Goal: Find specific page/section: Find specific page/section

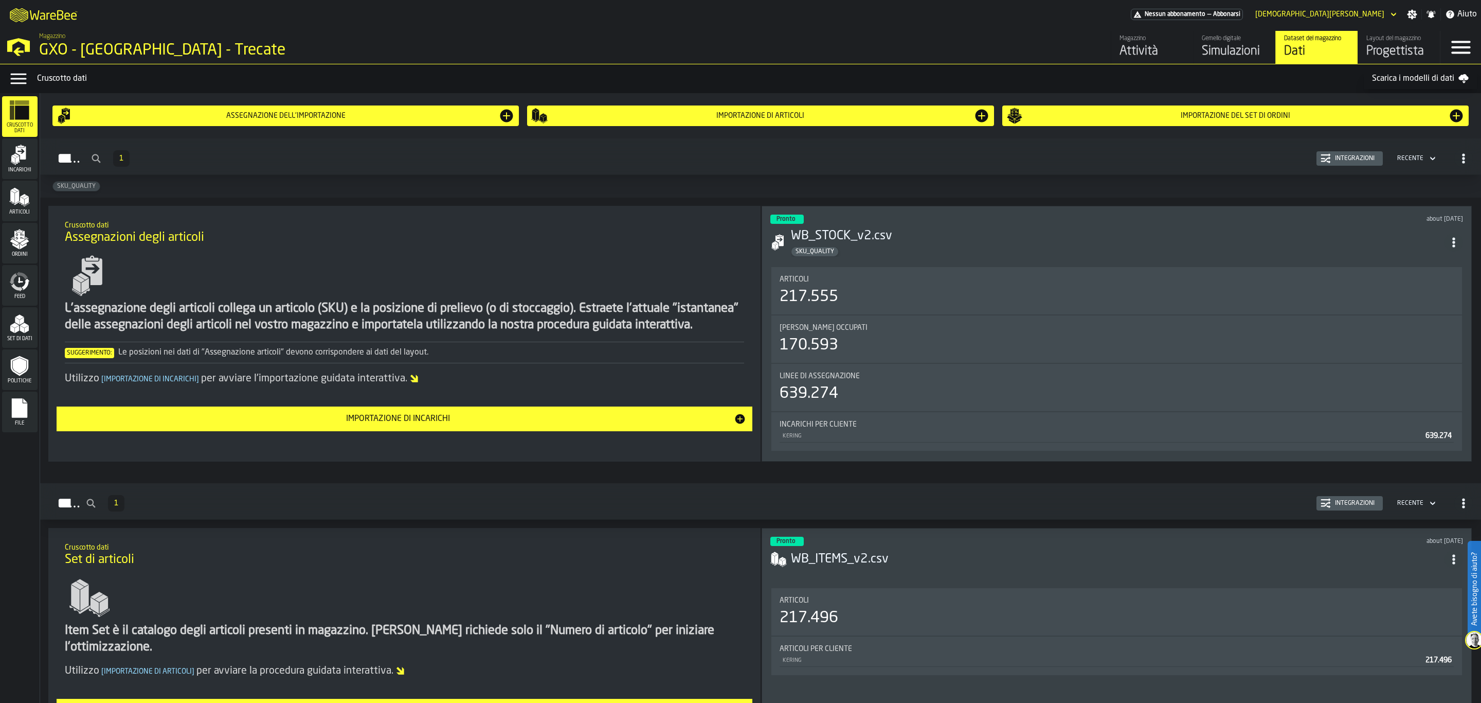
click at [1261, 40] on div "Gemello digitale" at bounding box center [1234, 38] width 65 height 7
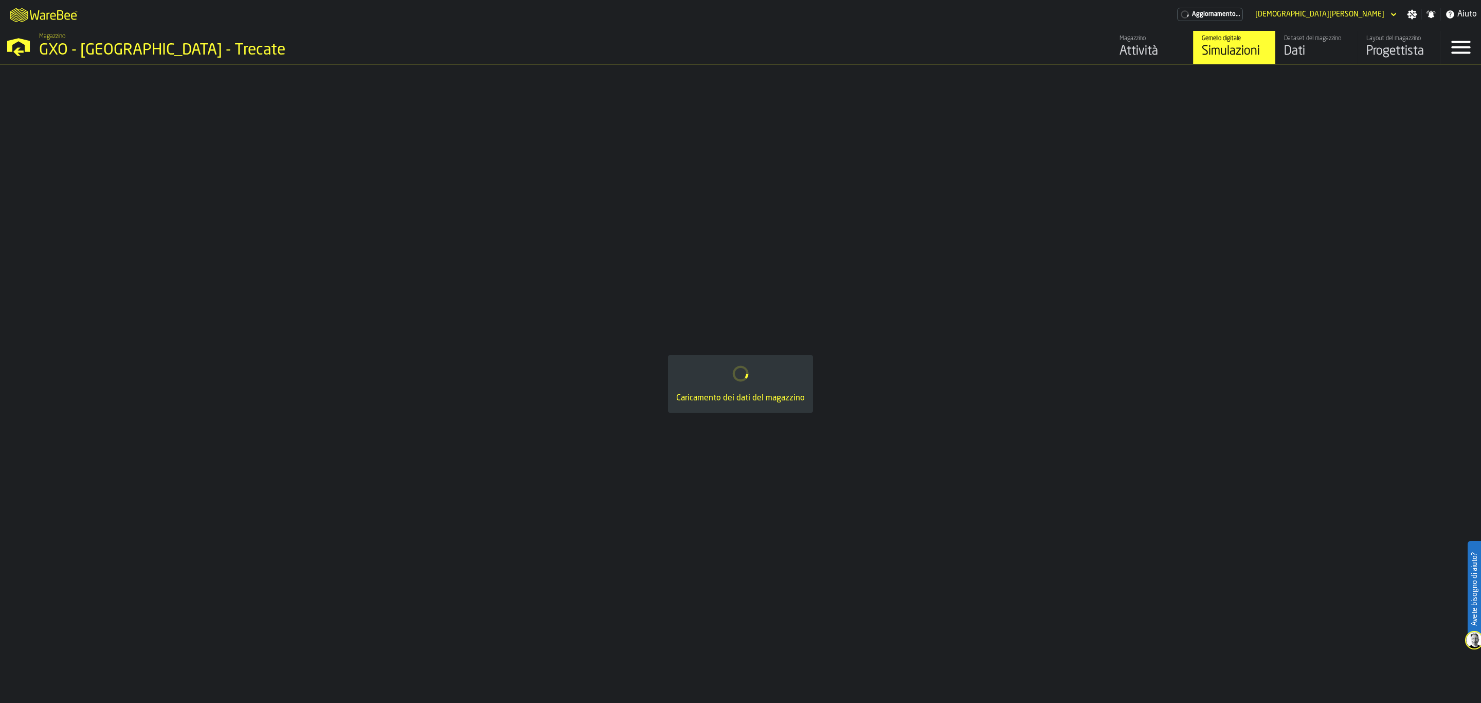
click at [1344, 41] on div "Dataset del magazzino" at bounding box center [1316, 38] width 65 height 7
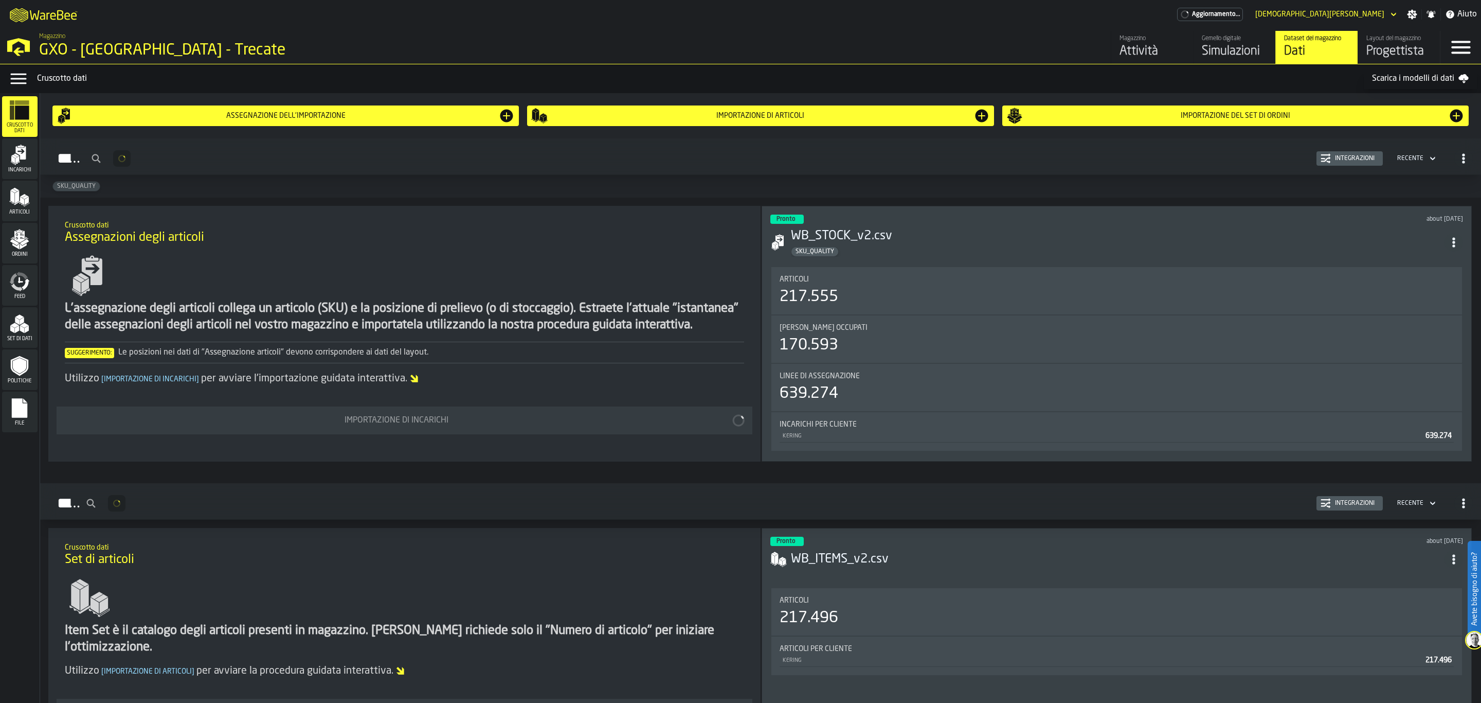
click at [1392, 41] on div "Layout del magazzino" at bounding box center [1399, 38] width 65 height 7
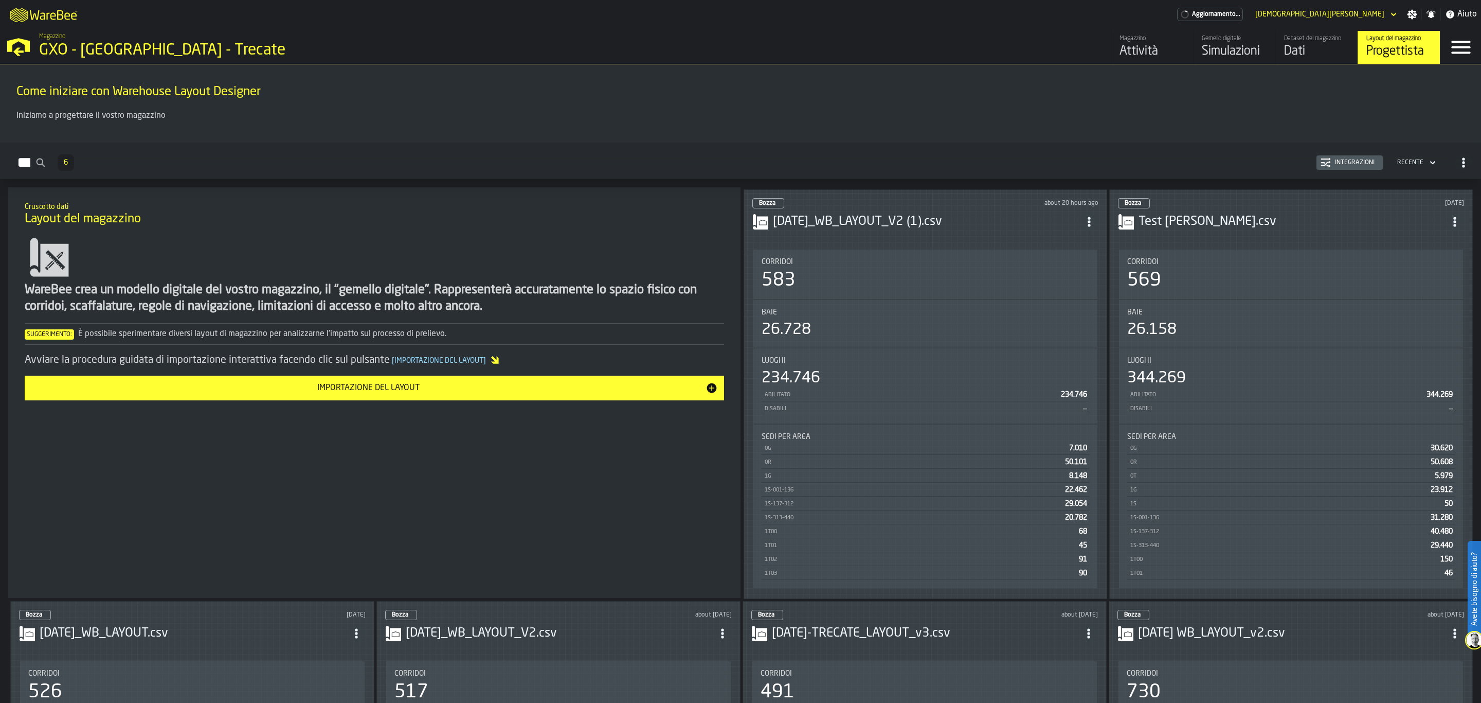
click at [1312, 42] on div "Dataset del magazzino" at bounding box center [1316, 38] width 65 height 7
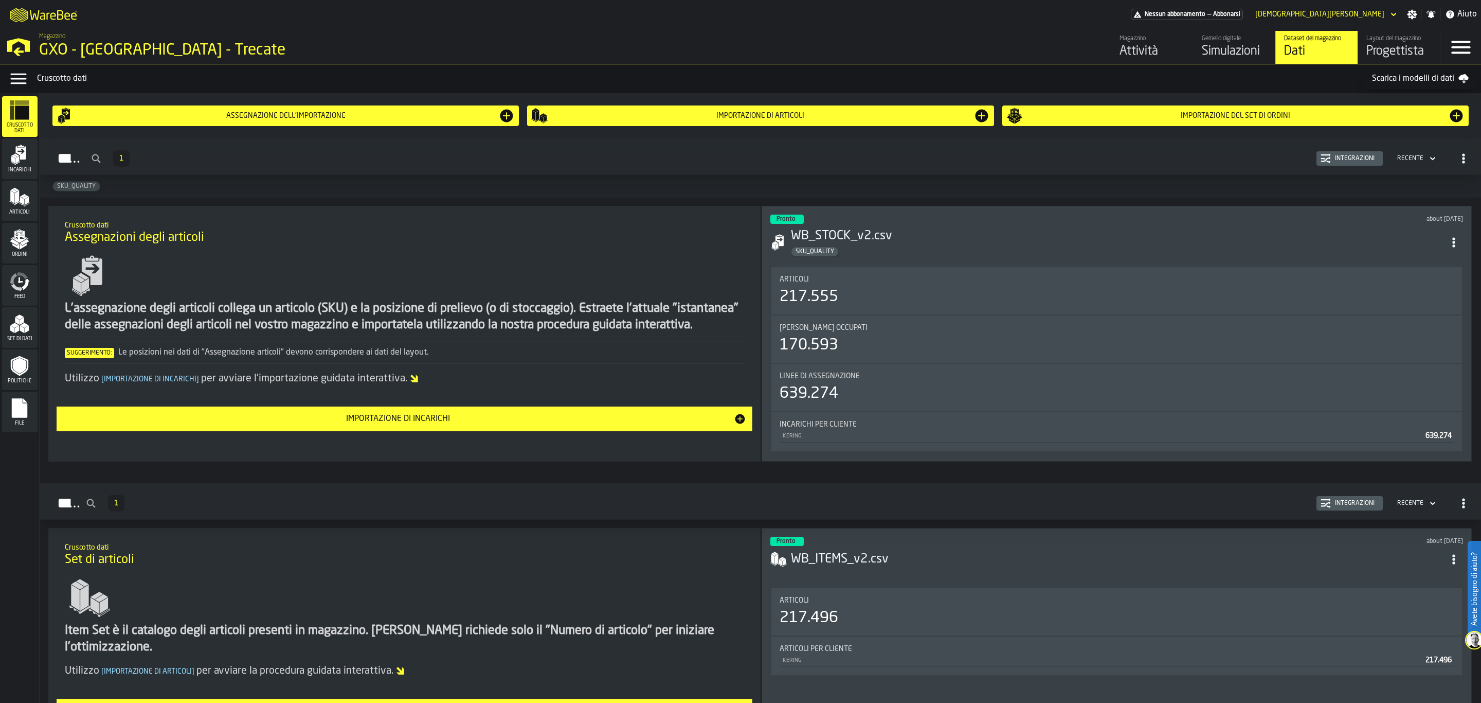
click at [19, 164] on icon "menu Incarichi" at bounding box center [19, 155] width 21 height 21
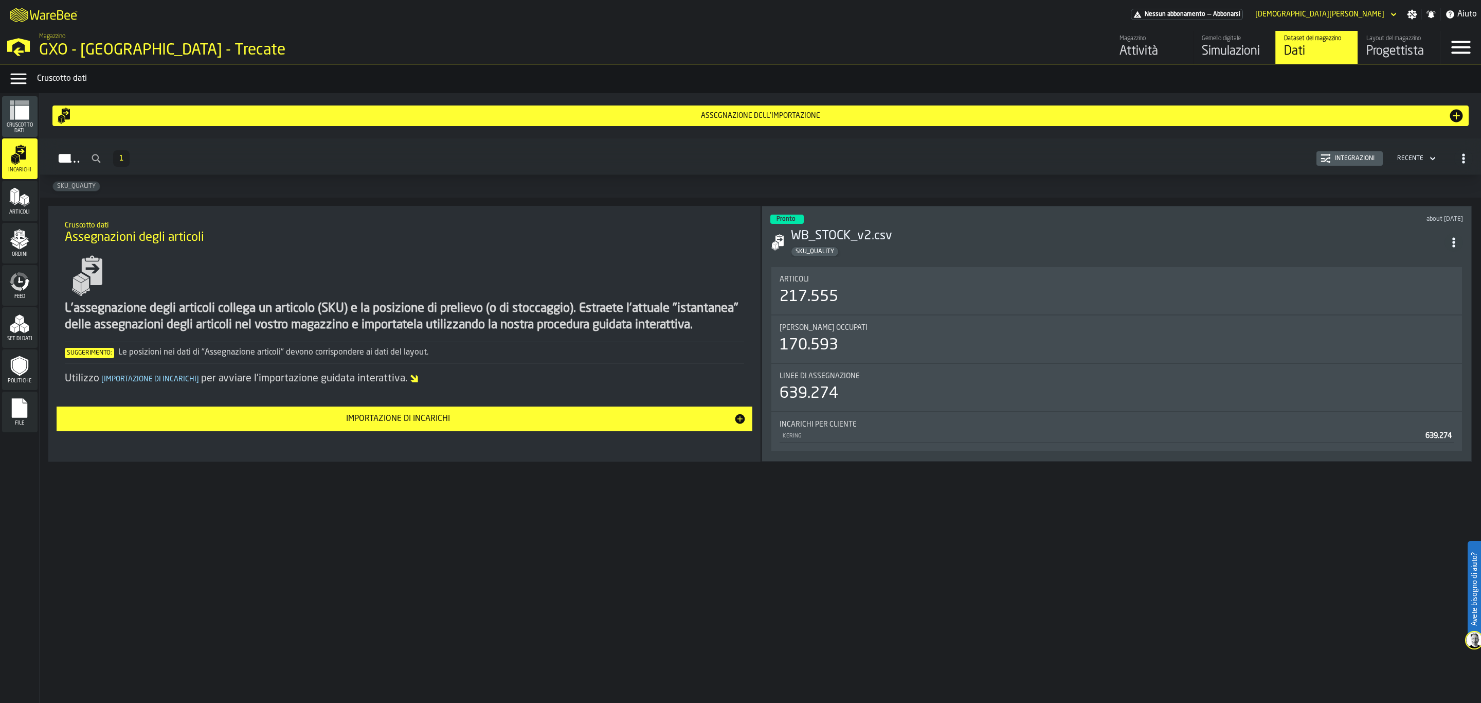
click at [27, 384] on div "Politiche" at bounding box center [19, 369] width 35 height 41
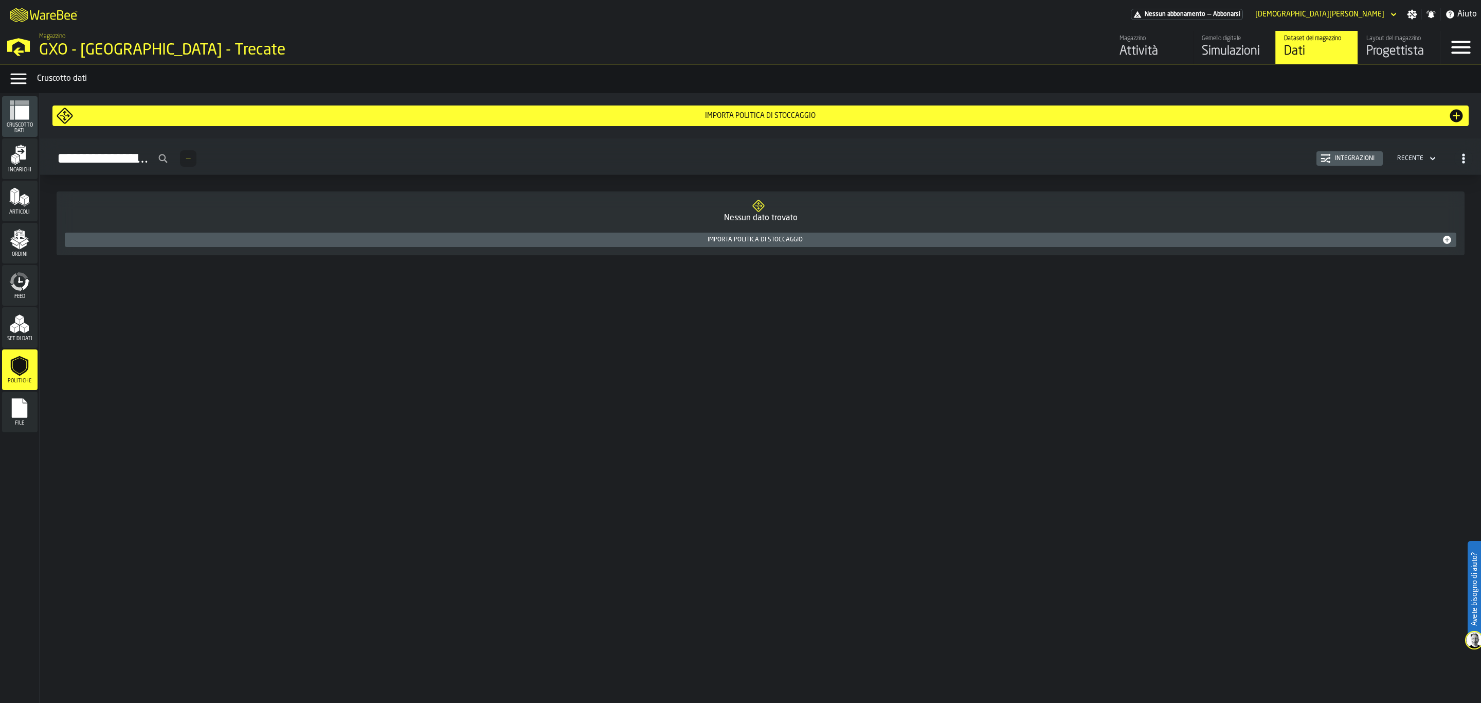
click at [22, 412] on rect "menu File" at bounding box center [19, 411] width 15 height 7
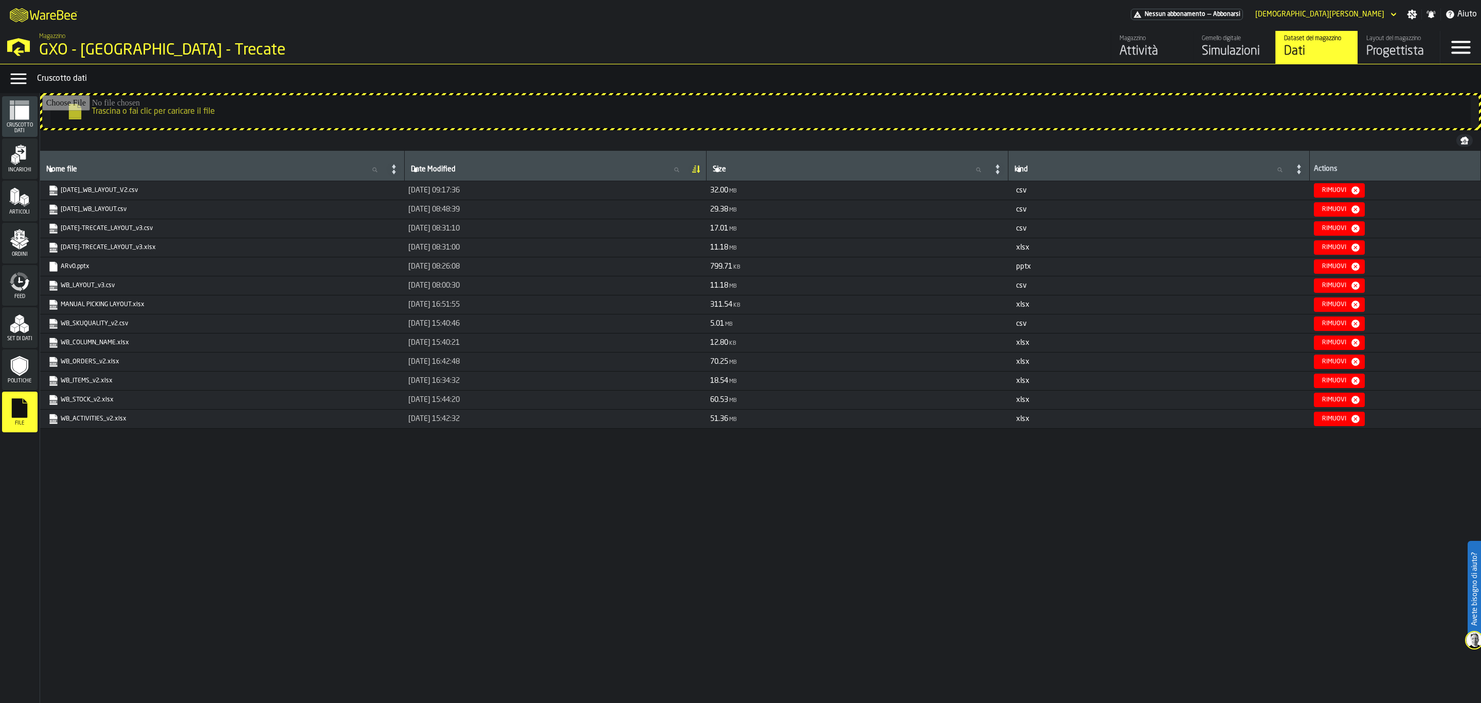
click at [22, 320] on polygon "menu Set di dati" at bounding box center [22, 321] width 4 height 8
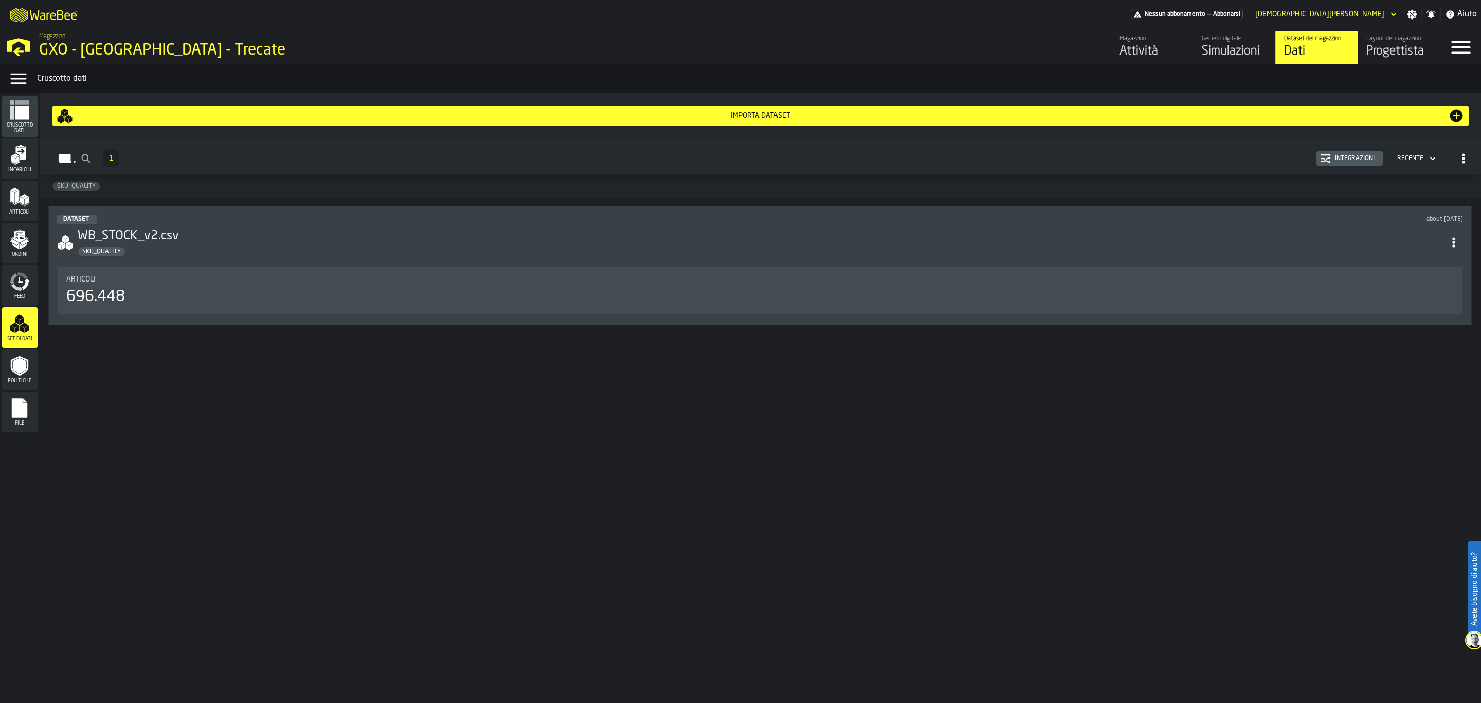
click at [360, 110] on div "Importa Dataset" at bounding box center [761, 115] width 1408 height 16
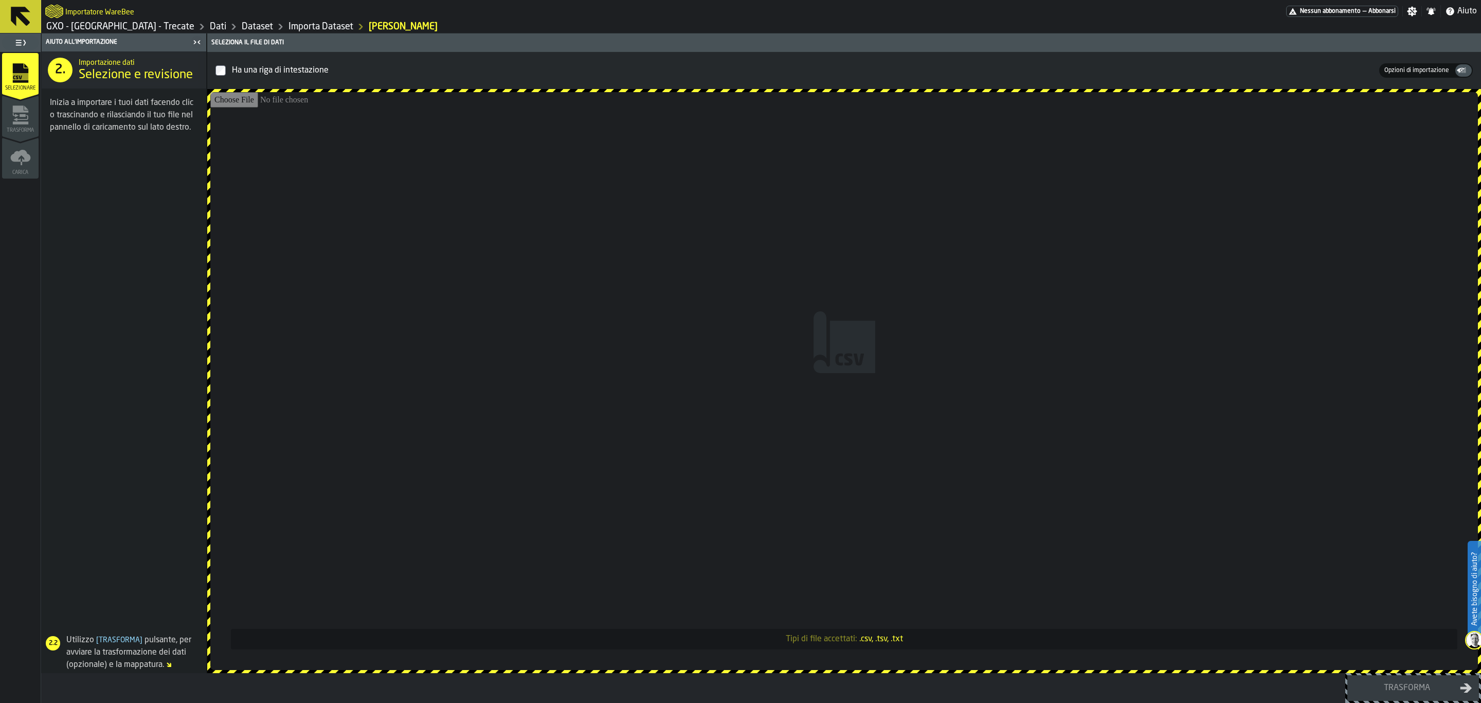
click at [1440, 71] on span "Opzioni di importazione" at bounding box center [1416, 70] width 73 height 9
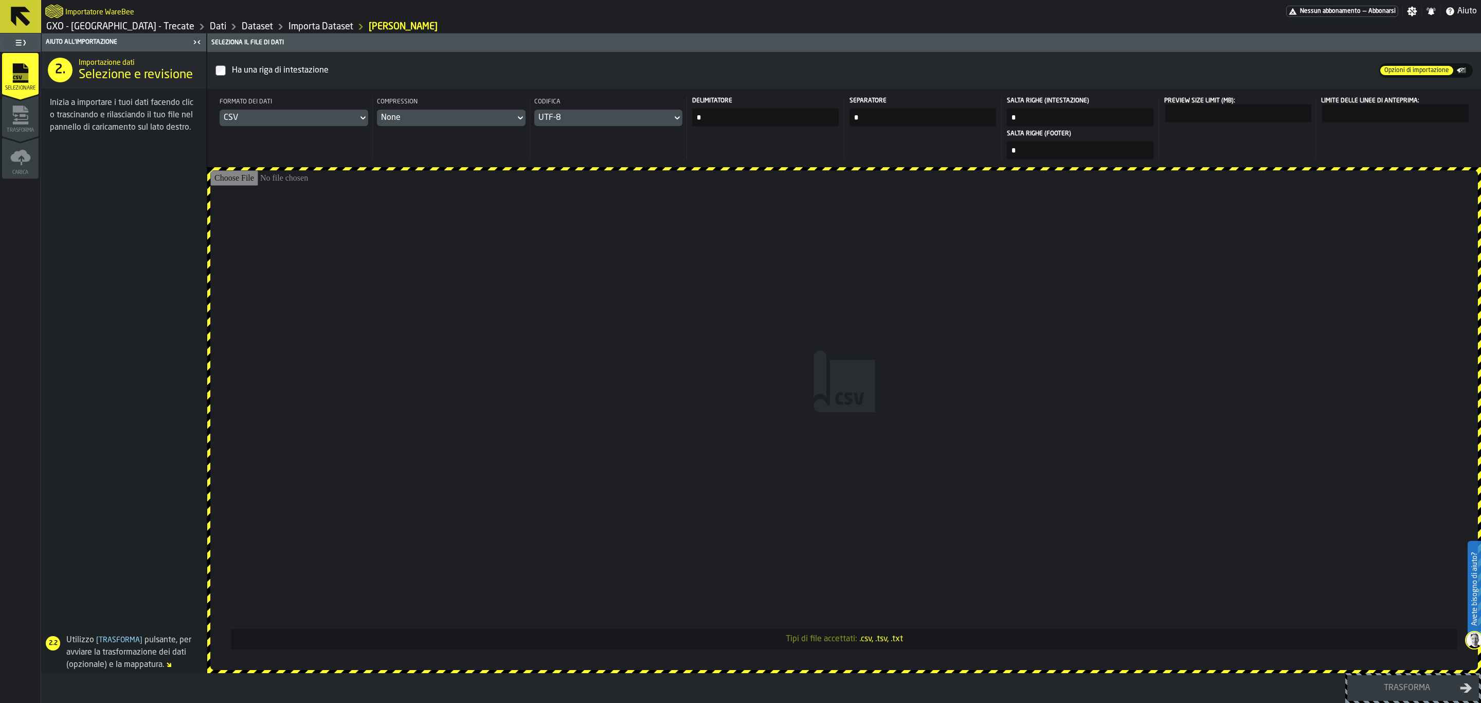
click at [14, 17] on icon at bounding box center [21, 17] width 20 height 20
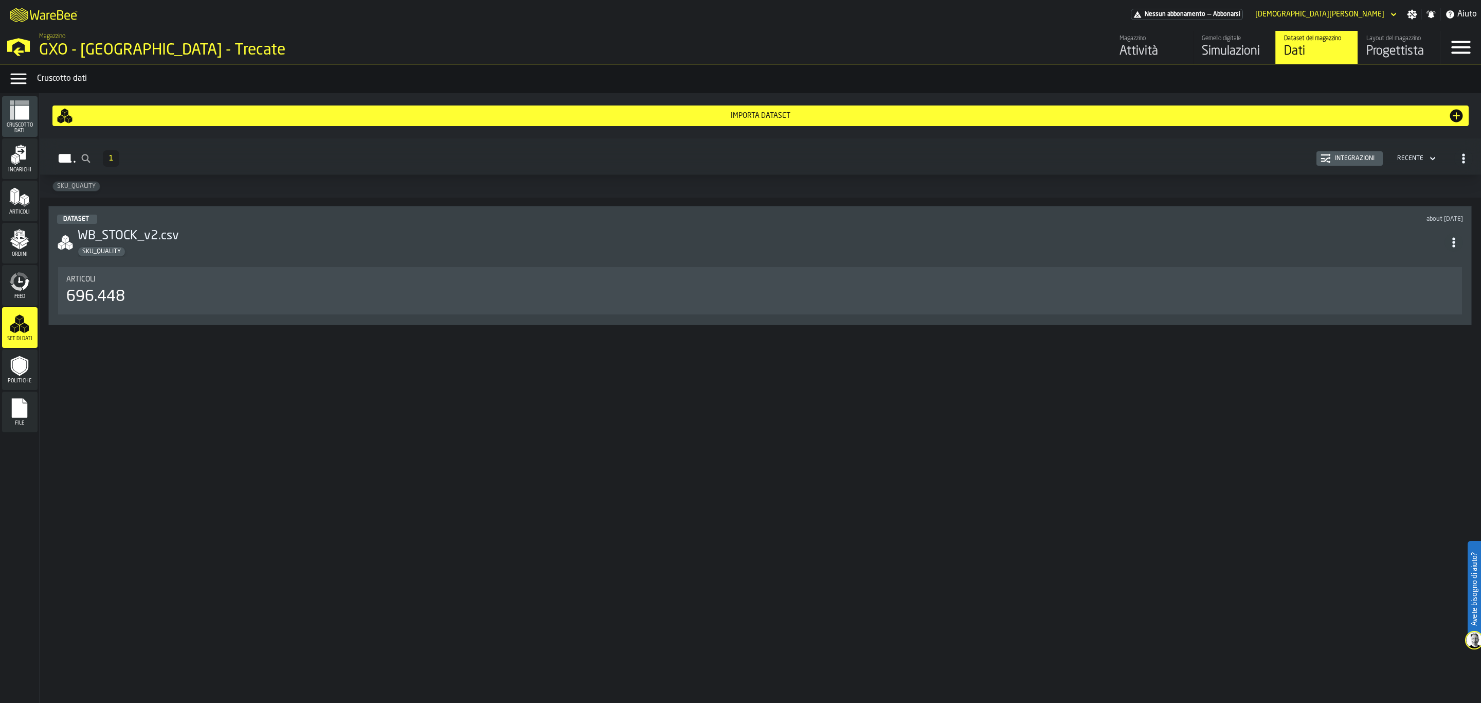
click at [14, 282] on icon "menu Feed" at bounding box center [14, 278] width 8 height 11
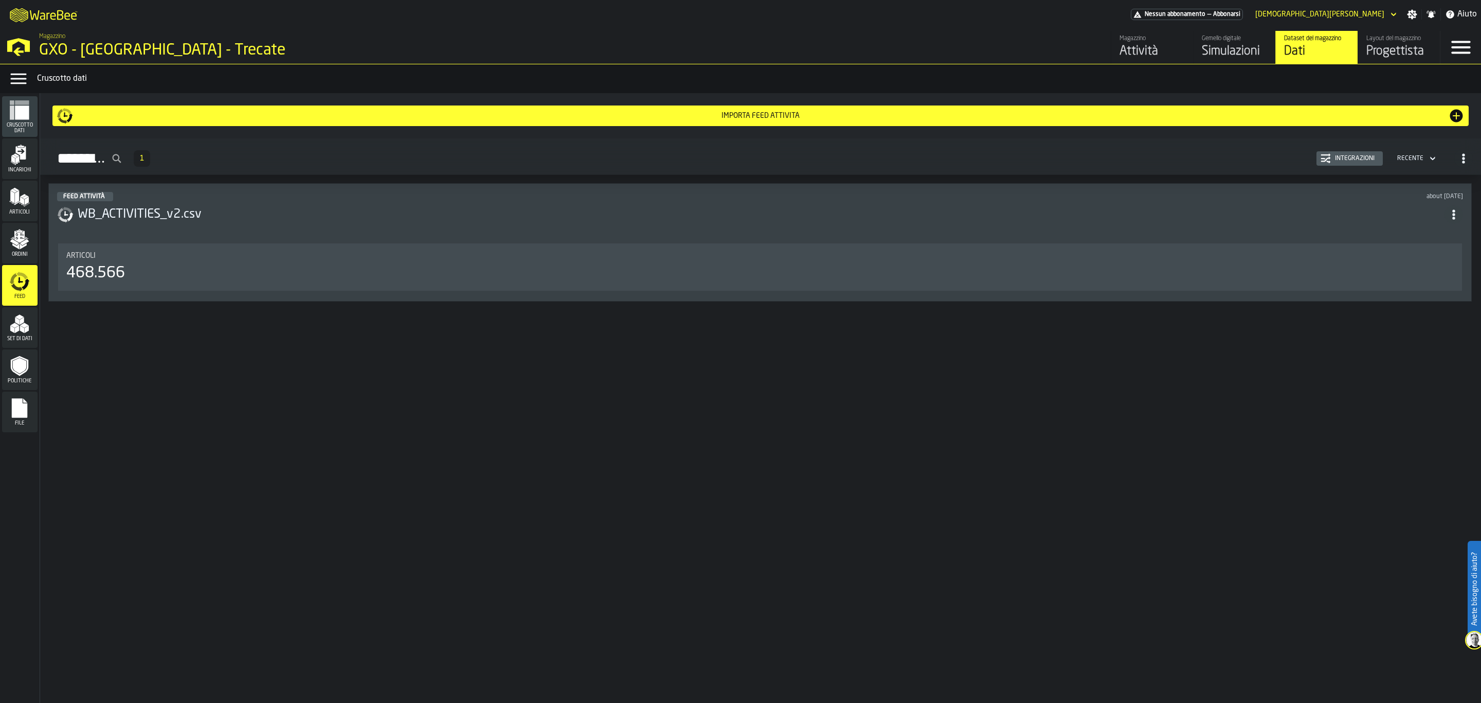
click at [17, 238] on icon "menu Ordini" at bounding box center [19, 236] width 10 height 12
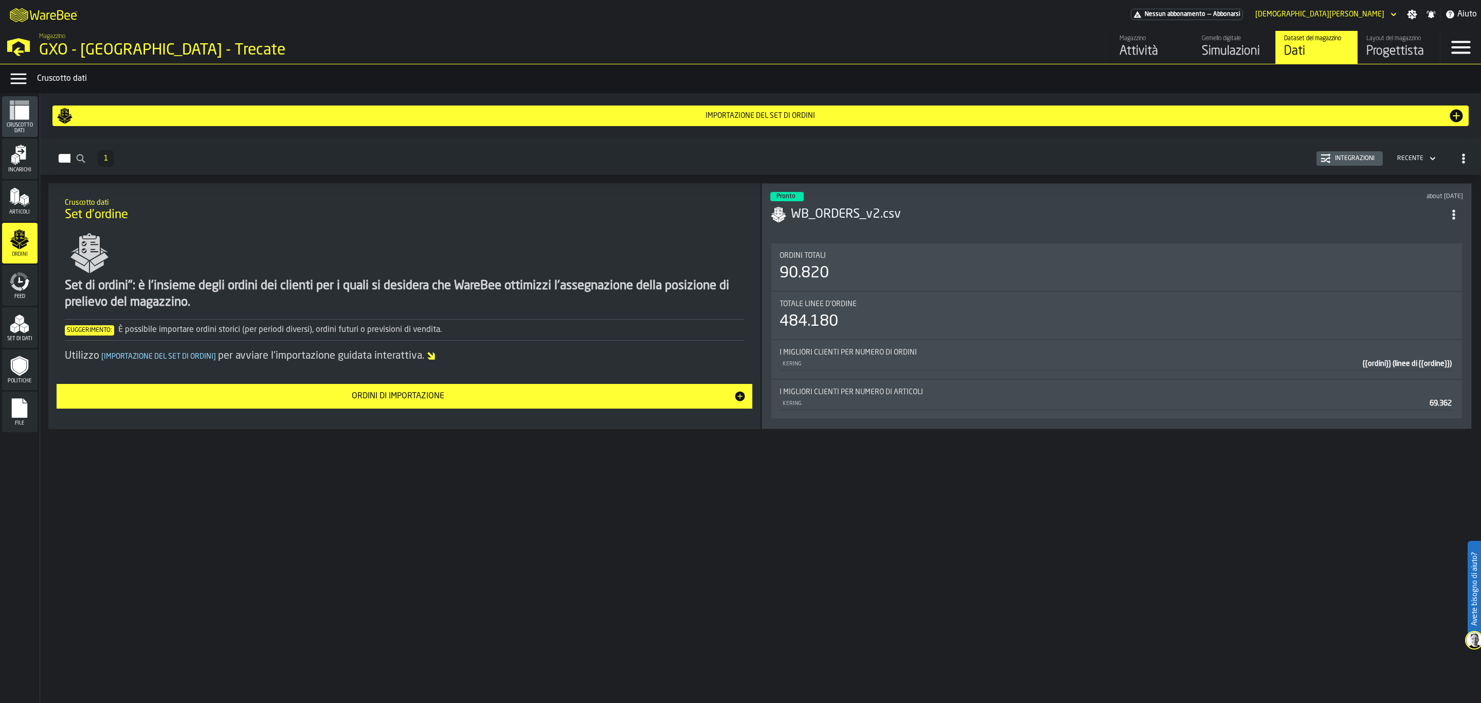
click at [1275, 119] on div "Importazione del set di ordini" at bounding box center [760, 116] width 1375 height 8
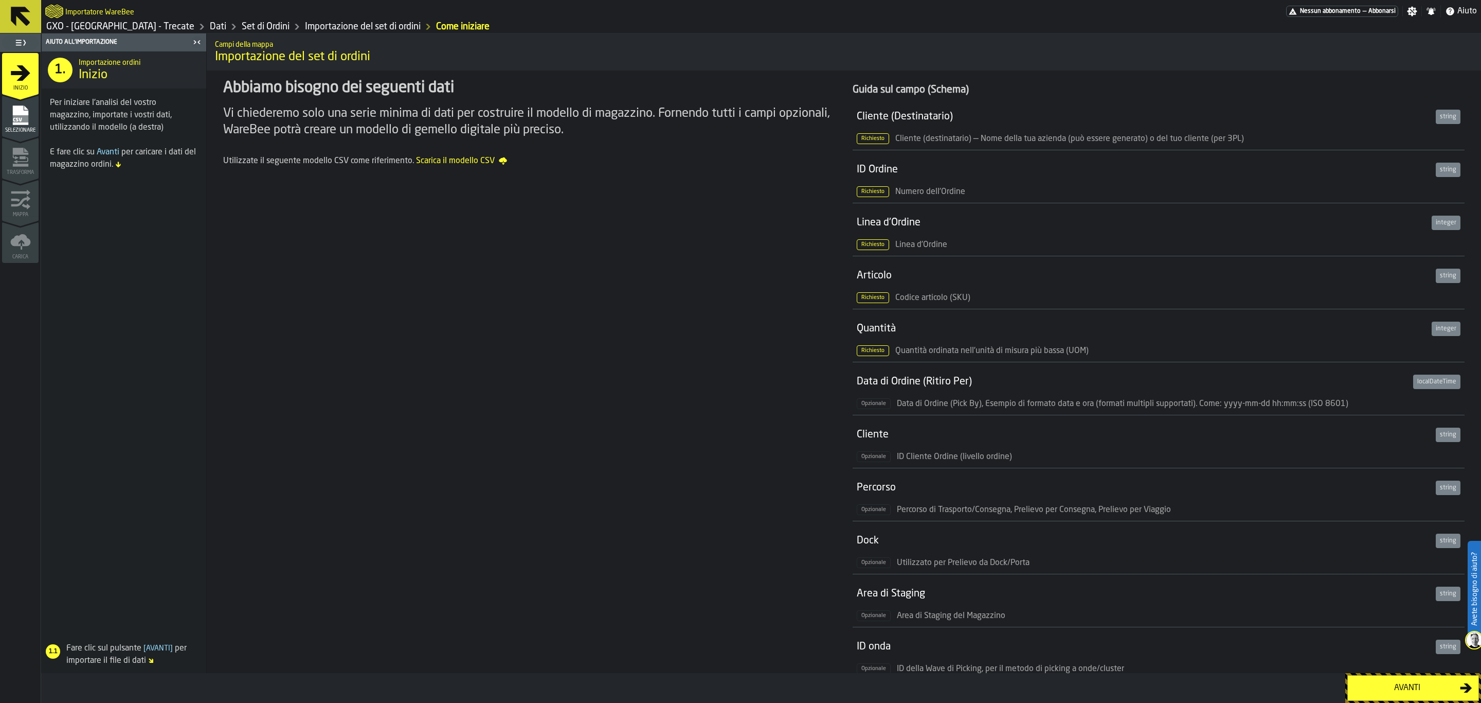
click at [14, 12] on icon at bounding box center [21, 17] width 20 height 20
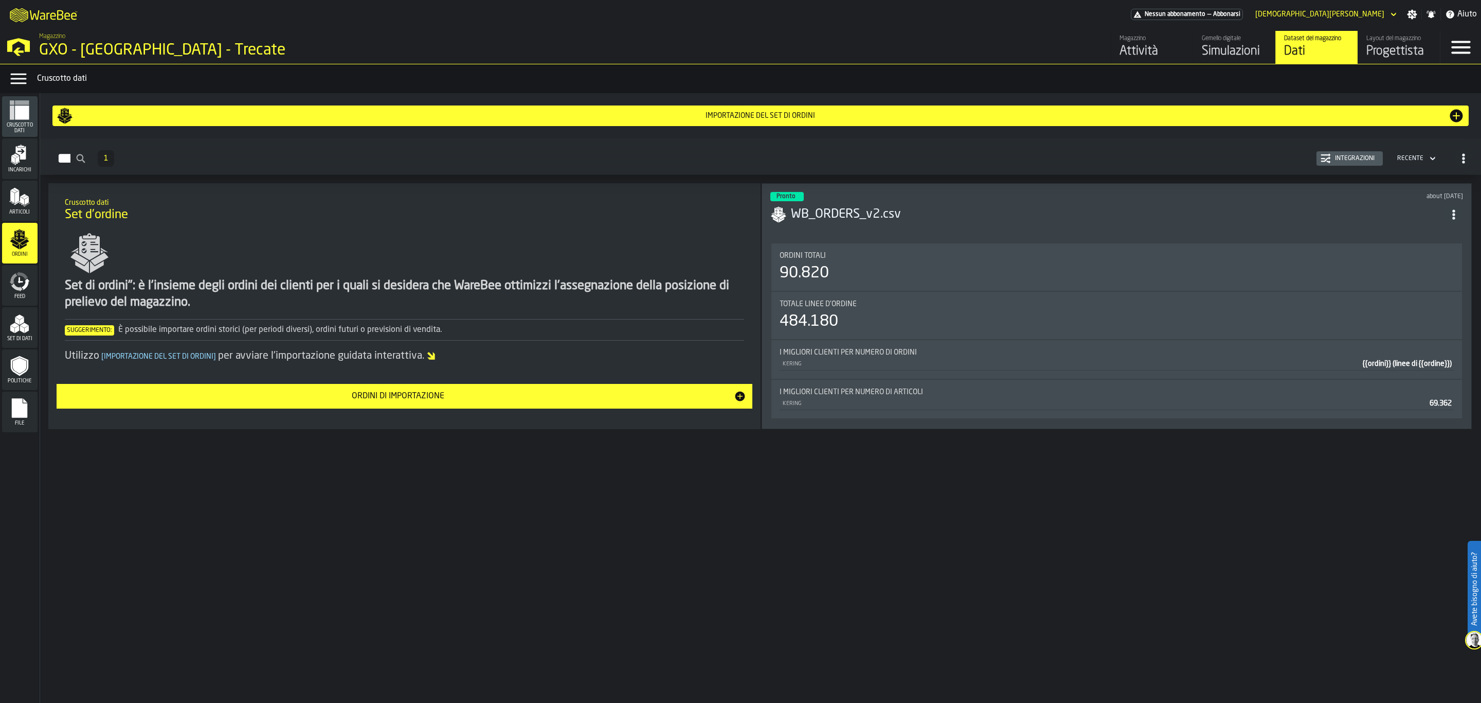
click at [19, 117] on icon "menu Cruscotto dati" at bounding box center [22, 112] width 14 height 14
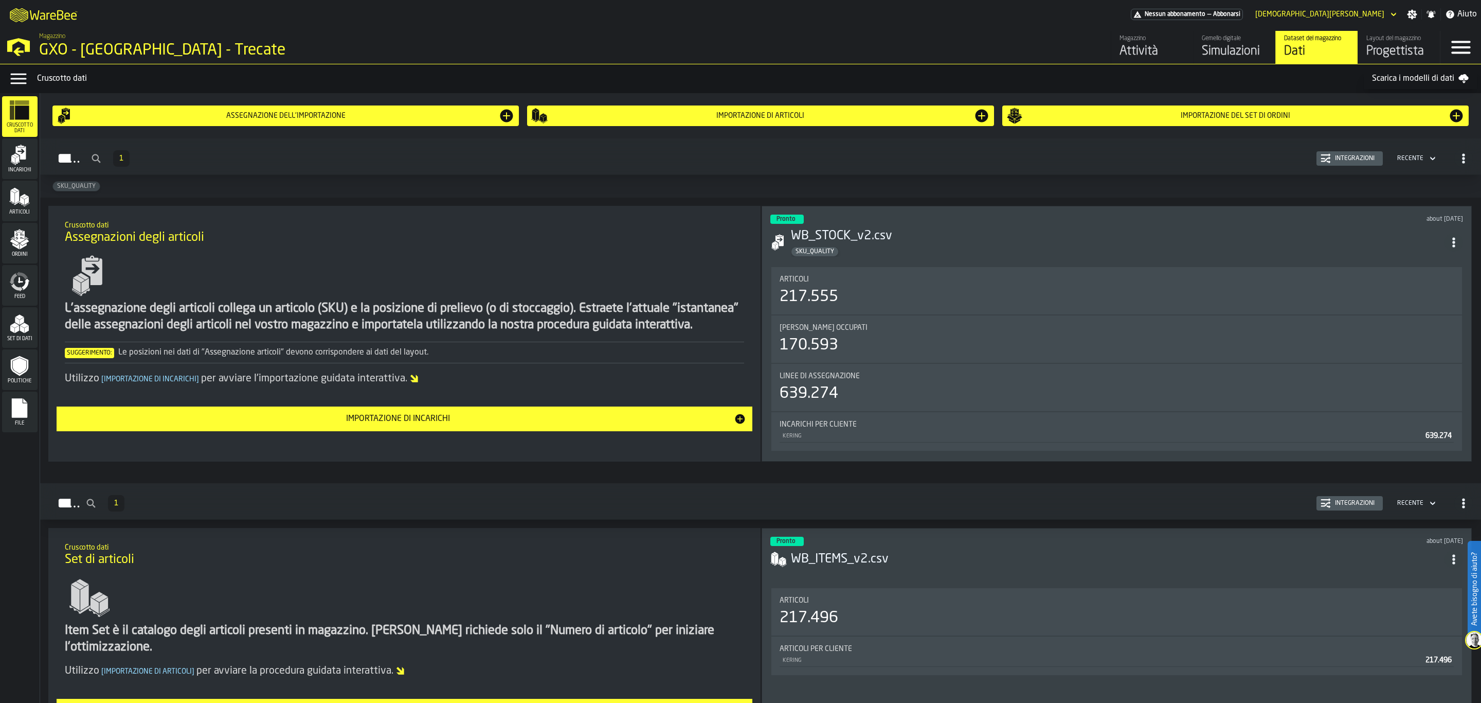
click at [1328, 161] on icon "button-Integrazioni" at bounding box center [1326, 158] width 10 height 10
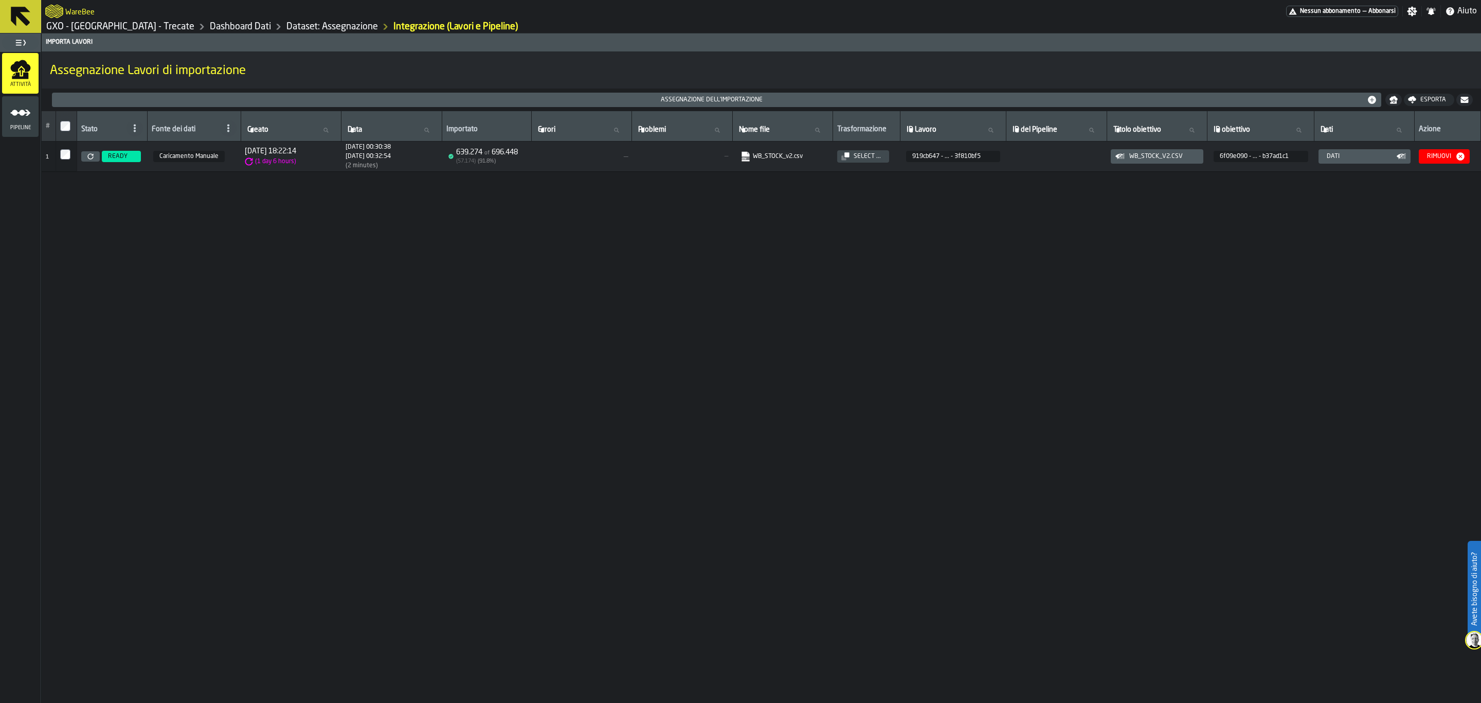
click at [10, 15] on icon at bounding box center [20, 16] width 25 height 25
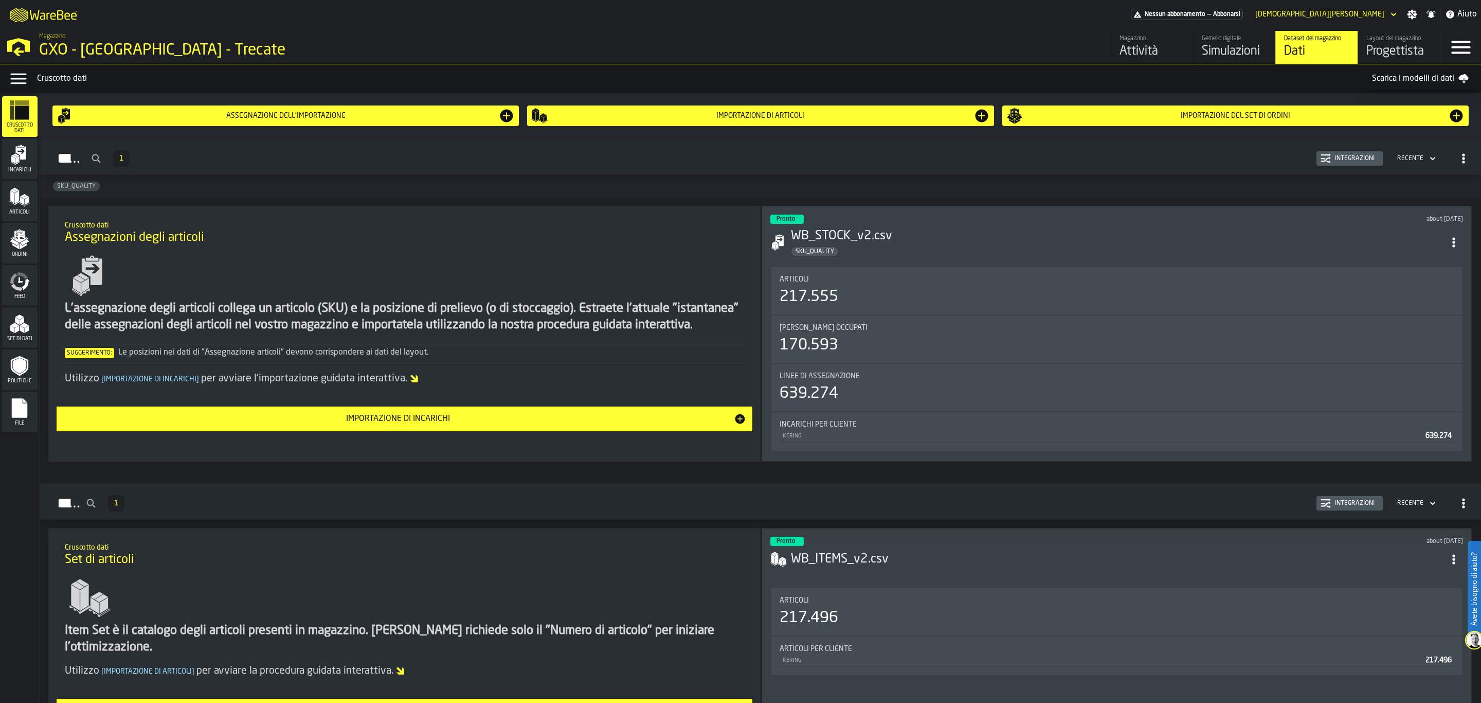
click at [1368, 42] on div "Layout del magazzino" at bounding box center [1399, 38] width 65 height 7
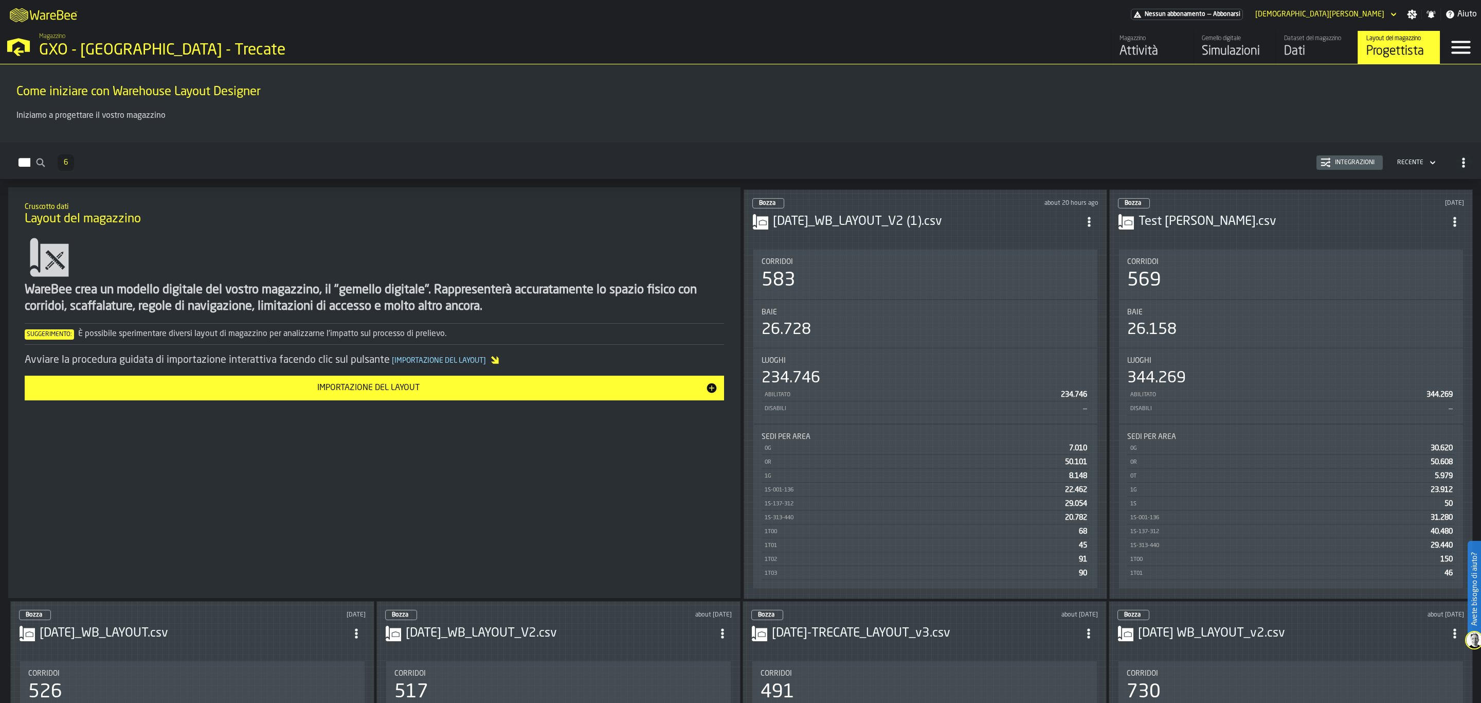
click at [929, 217] on h3 "[DATE]_WB_LAYOUT_V2 (1).csv" at bounding box center [926, 221] width 307 height 16
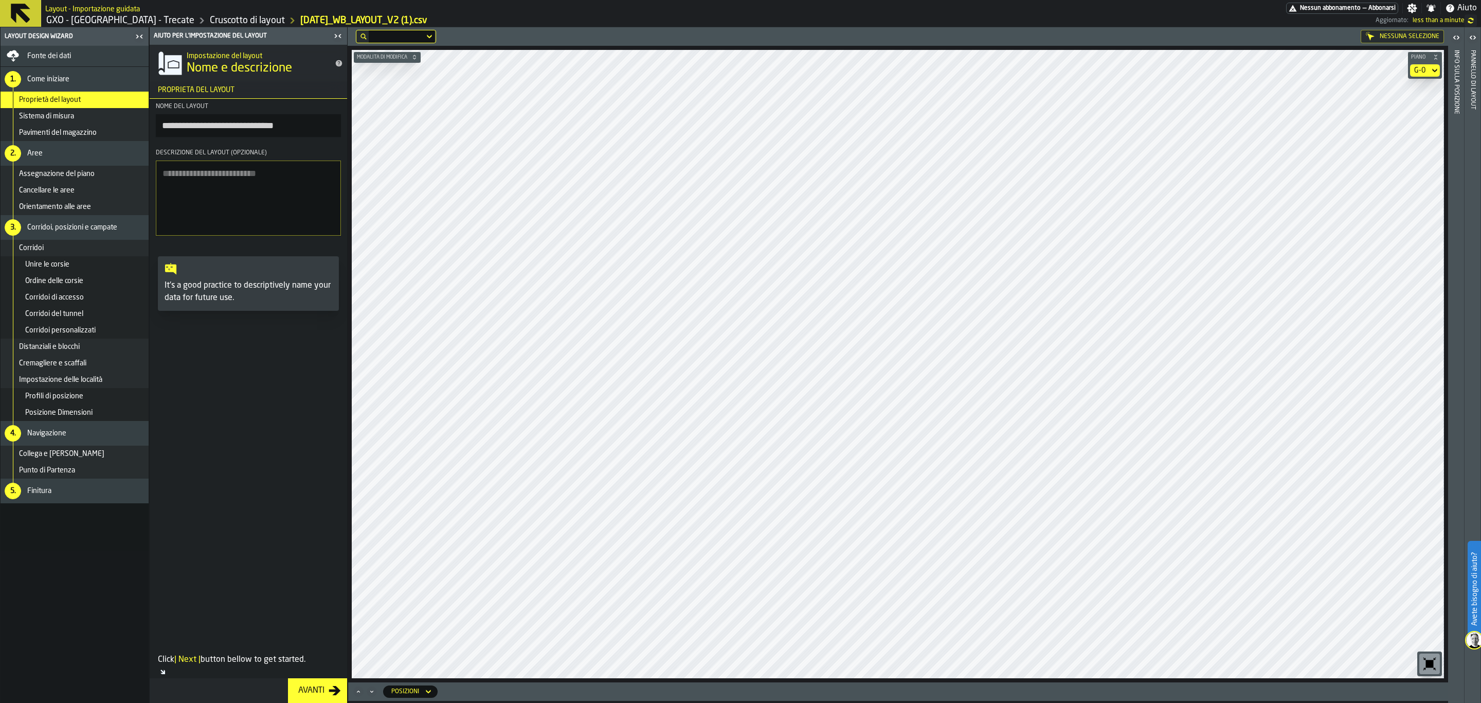
click at [1426, 73] on div "G-0" at bounding box center [1420, 70] width 20 height 12
click at [1426, 113] on div "G-1" at bounding box center [1407, 113] width 53 height 12
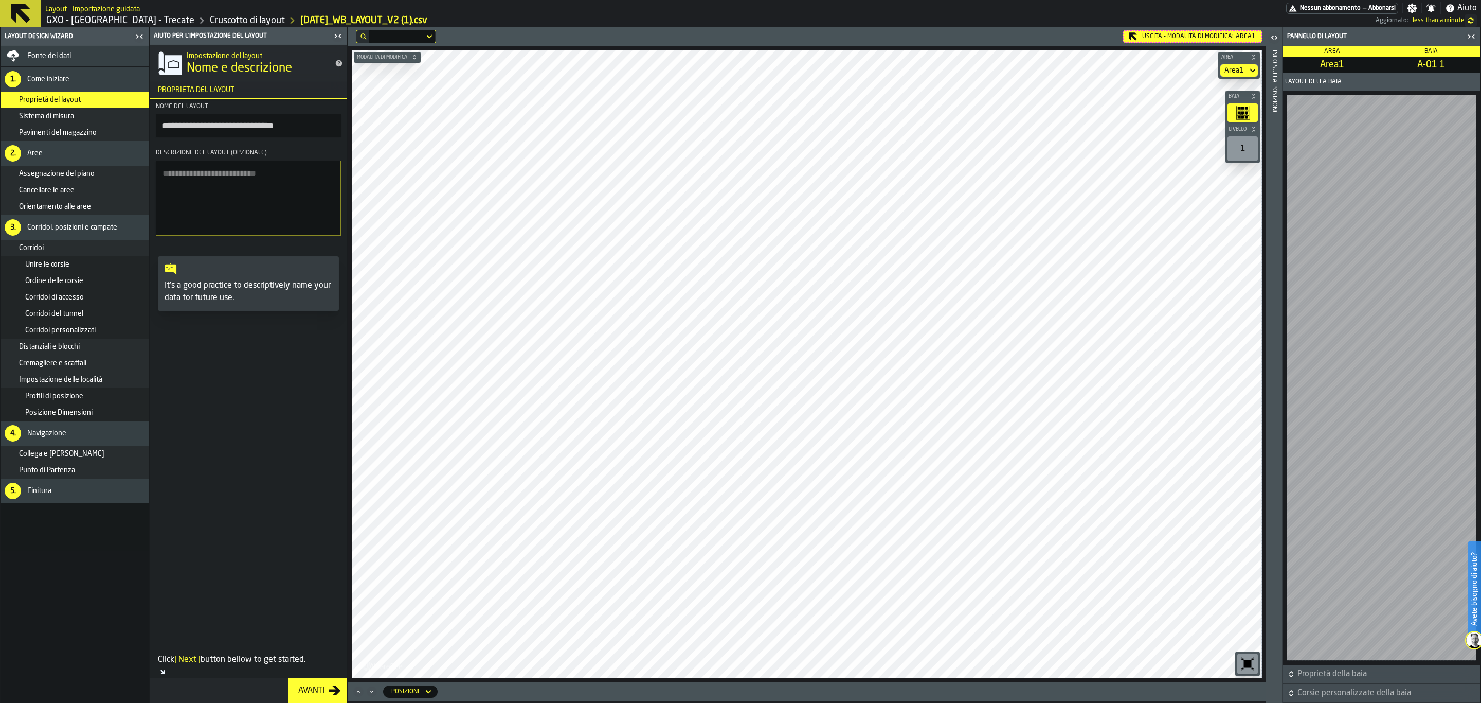
click at [1216, 39] on div "Uscita - Modalità di Modifica: Area1" at bounding box center [1192, 36] width 139 height 12
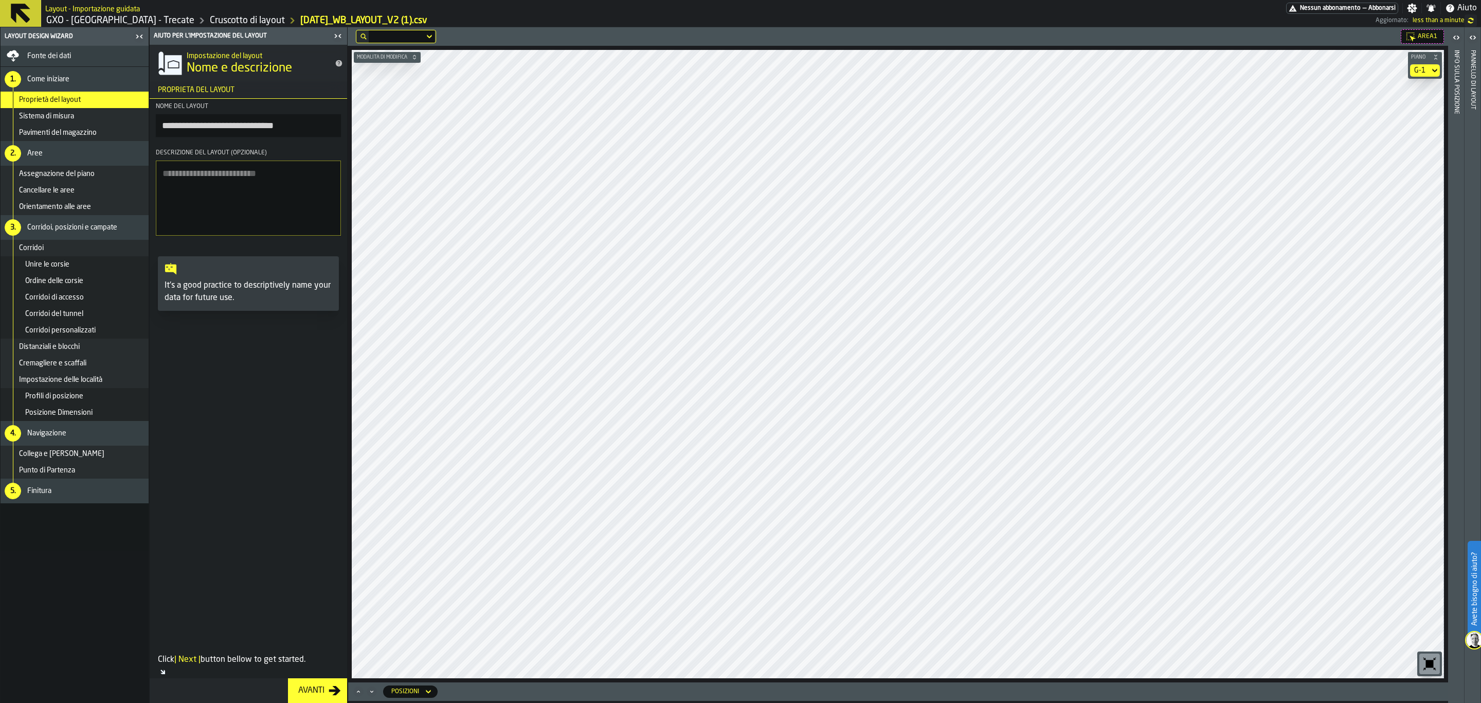
click at [1431, 65] on icon at bounding box center [1435, 70] width 10 height 12
click at [1409, 153] on li "G-2" at bounding box center [1408, 163] width 66 height 25
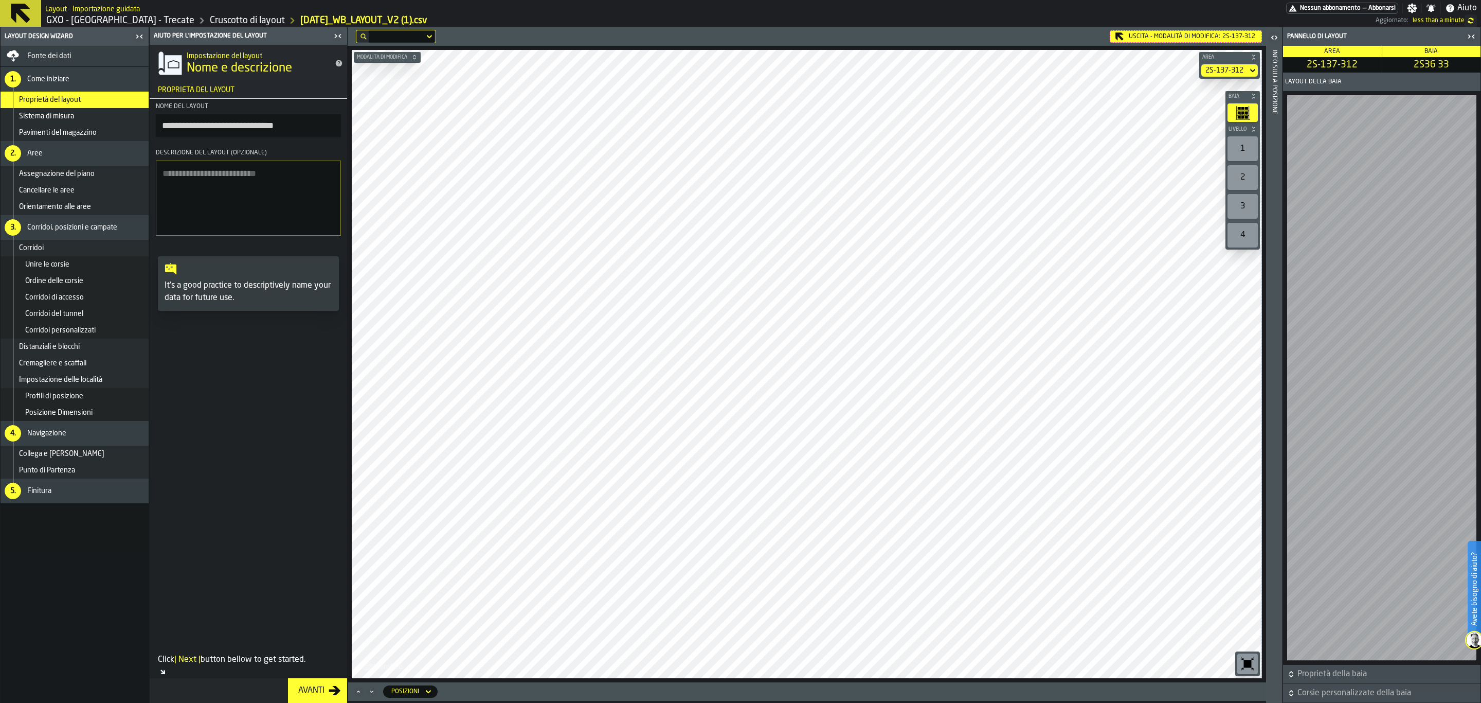
click at [1144, 34] on div "Uscita - Modalità di Modifica: 2S-137-312" at bounding box center [1186, 36] width 152 height 12
click at [1181, 30] on div "Uscita - Modalità di Modifica: 2T01" at bounding box center [1195, 36] width 134 height 12
click at [1163, 32] on div "Uscita - Modalità di Modifica: 2T02" at bounding box center [1195, 36] width 134 height 12
